Goal: Information Seeking & Learning: Learn about a topic

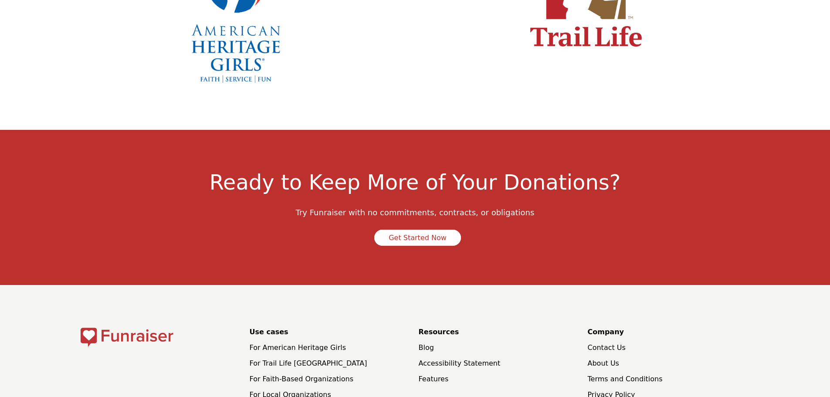
scroll to position [3051, 0]
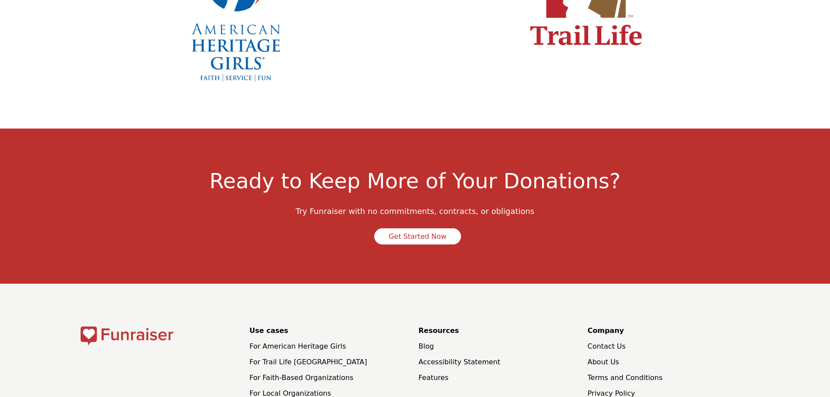
click at [615, 357] on li "About Us" at bounding box center [668, 362] width 162 height 10
click at [611, 358] on link "About Us" at bounding box center [602, 362] width 31 height 8
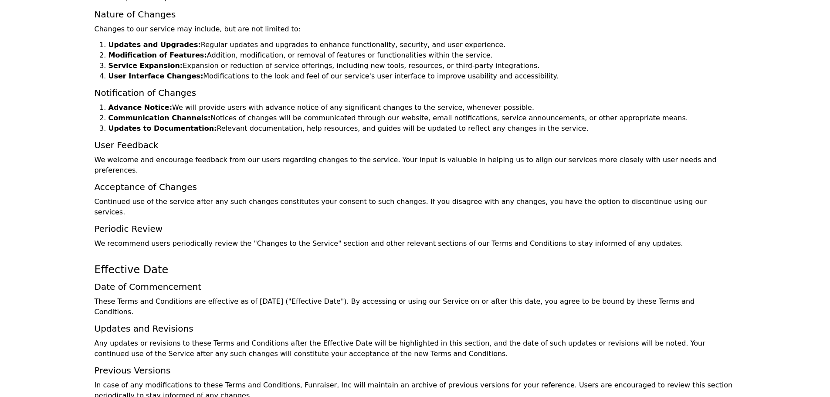
scroll to position [7159, 0]
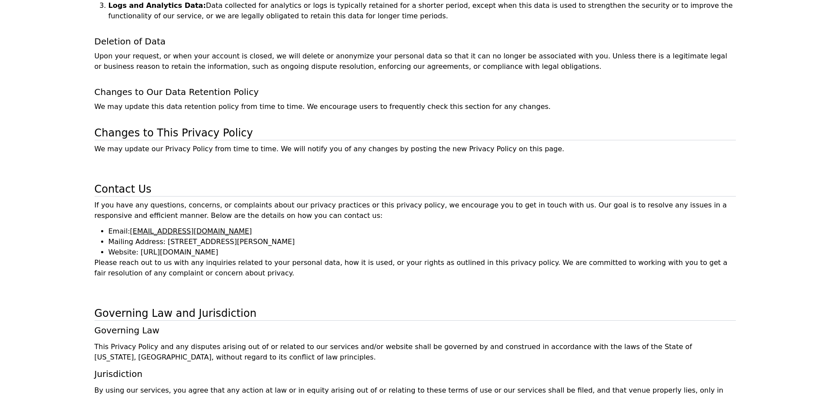
scroll to position [1782, 0]
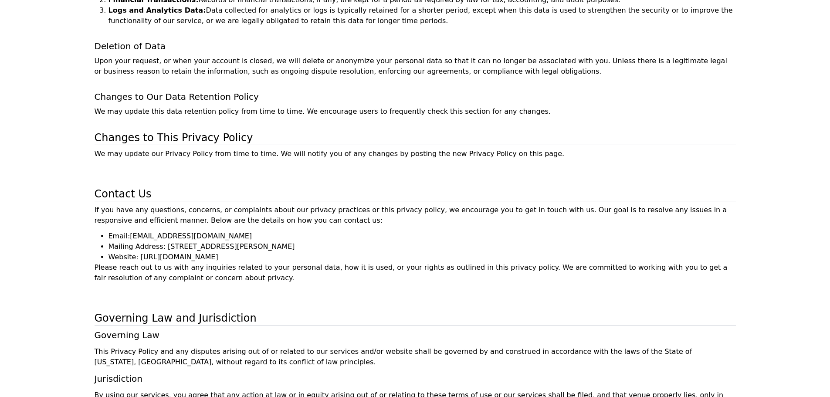
drag, startPoint x: 108, startPoint y: 162, endPoint x: 219, endPoint y: 182, distance: 112.6
click at [219, 231] on ul "Email: support@funraiser.io Mailing Address: 20100 N. Cove Rd, Cornelius, NC 28…" at bounding box center [415, 246] width 641 height 31
copy ul "Email: support@funraiser.io Mailing Address: 20100 N. Cove Rd, Cornelius, NC 28…"
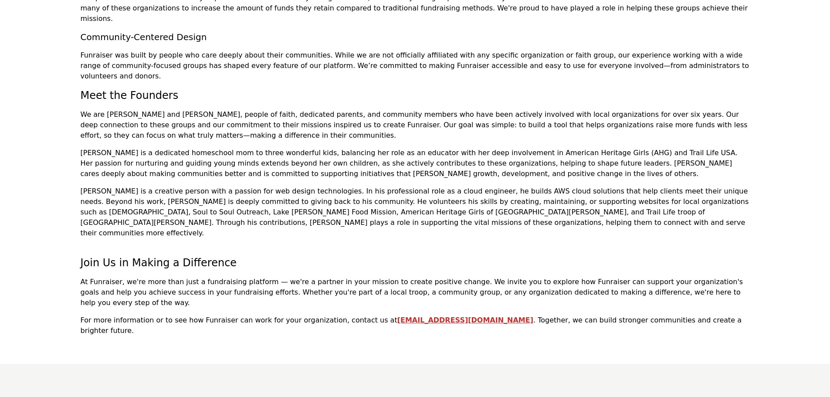
scroll to position [348, 0]
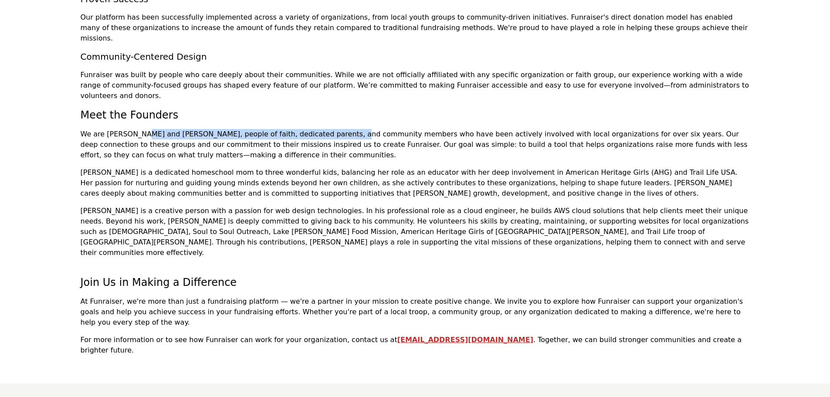
drag, startPoint x: 82, startPoint y: 82, endPoint x: 271, endPoint y: 84, distance: 188.6
click at [271, 129] on p "We are [PERSON_NAME] and [PERSON_NAME], people of faith, dedicated parents, and…" at bounding box center [415, 144] width 669 height 31
copy p "We are [PERSON_NAME] and [PERSON_NAME], people of faith, dedicated p"
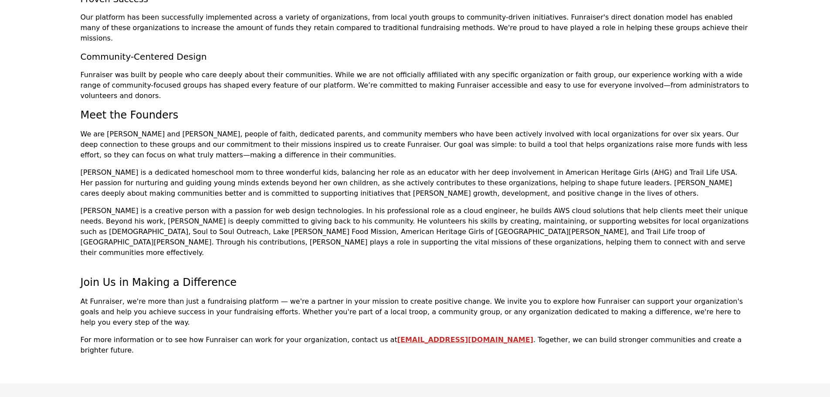
click at [303, 206] on p "[PERSON_NAME] is a creative person with a passion for web design technologies. …" at bounding box center [415, 232] width 669 height 52
drag, startPoint x: 81, startPoint y: 79, endPoint x: 205, endPoint y: 81, distance: 124.6
click at [205, 129] on p "We are [PERSON_NAME] and [PERSON_NAME], people of faith, dedicated parents, and…" at bounding box center [415, 144] width 669 height 31
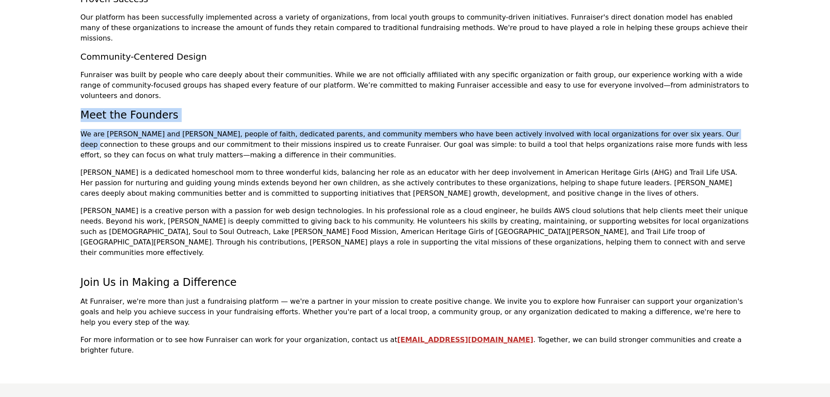
drag, startPoint x: 81, startPoint y: 62, endPoint x: 603, endPoint y: 84, distance: 522.2
click at [603, 84] on div "About Us At [GEOGRAPHIC_DATA], we believe in the power of inclusive communities…" at bounding box center [415, 20] width 669 height 669
copy div "Meet the Founders We are [PERSON_NAME] and [PERSON_NAME], people of faith, dedi…"
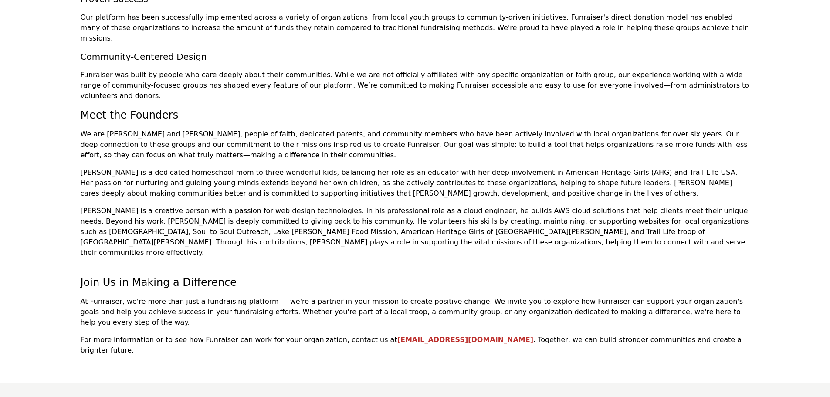
scroll to position [413, 0]
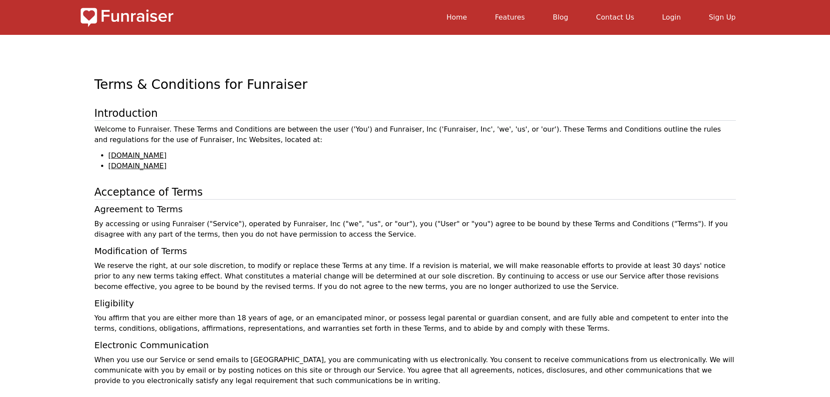
scroll to position [44, 0]
